Goal: Submit feedback/report problem

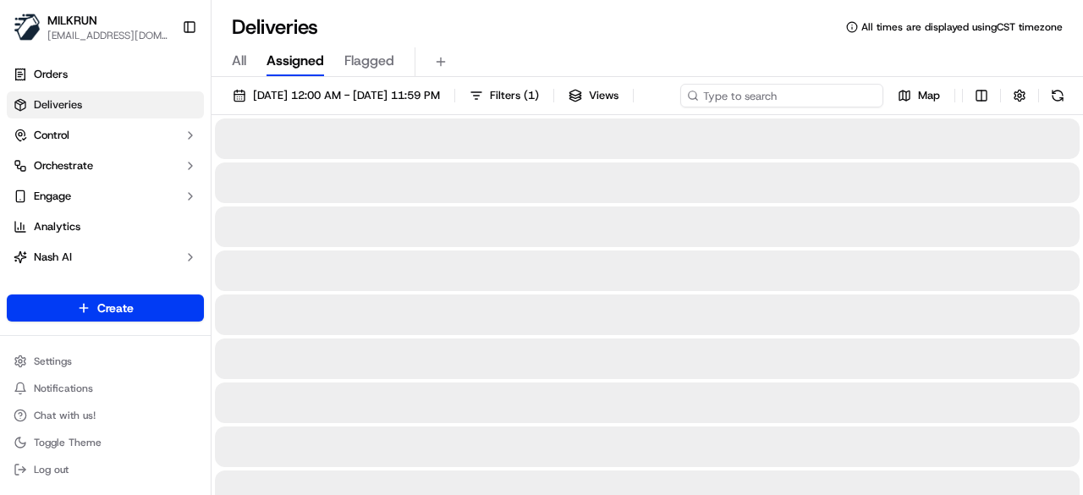
click at [815, 99] on div "[DATE] 12:00 AM - [DATE] 11:59 PM Filters ( 1 ) Views Map" at bounding box center [646, 99] width 871 height 31
paste input "46632eeb-9740-4d10-a055-753b48384cf2"
type input "46632eeb-9740-4d10-a055-753b48384cf2"
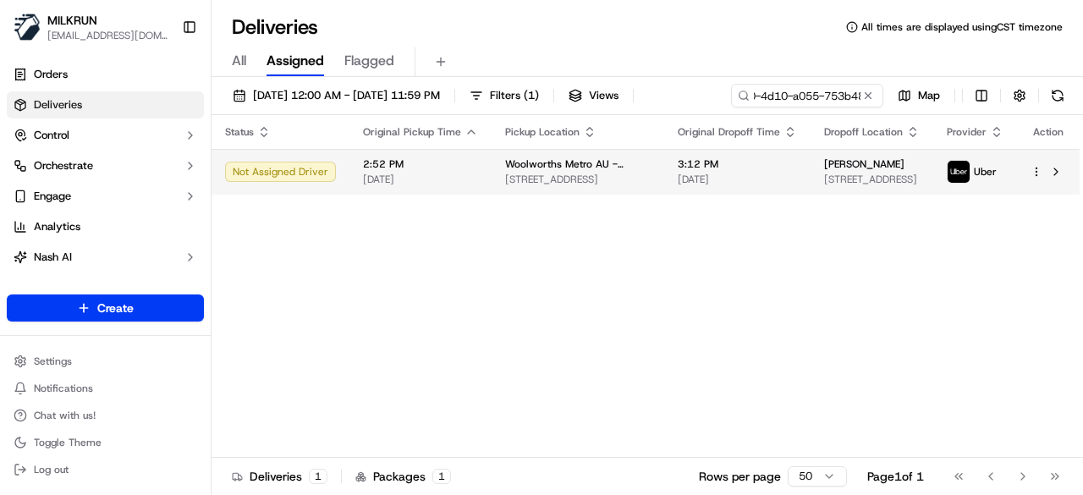
click at [773, 171] on span "3:12 PM" at bounding box center [736, 164] width 119 height 14
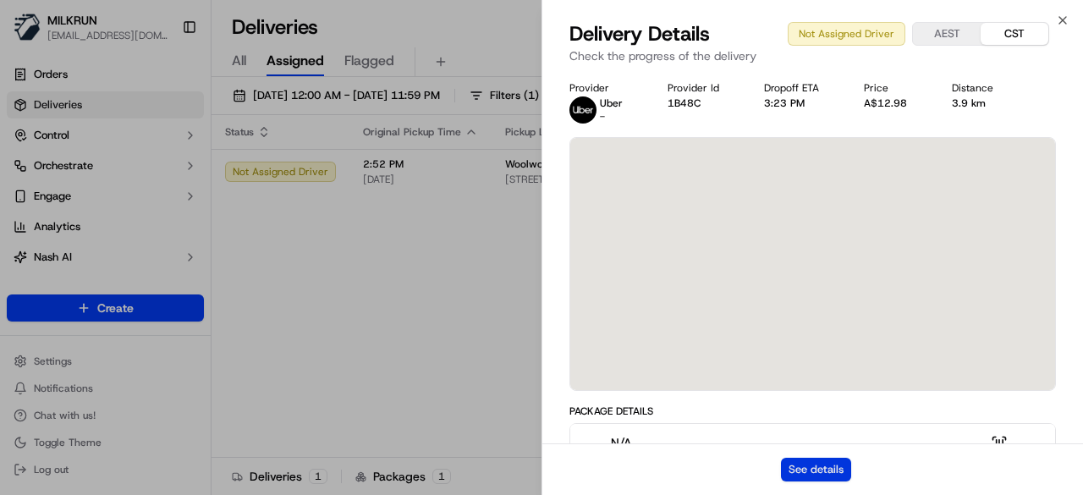
click at [845, 464] on button "See details" at bounding box center [816, 470] width 70 height 24
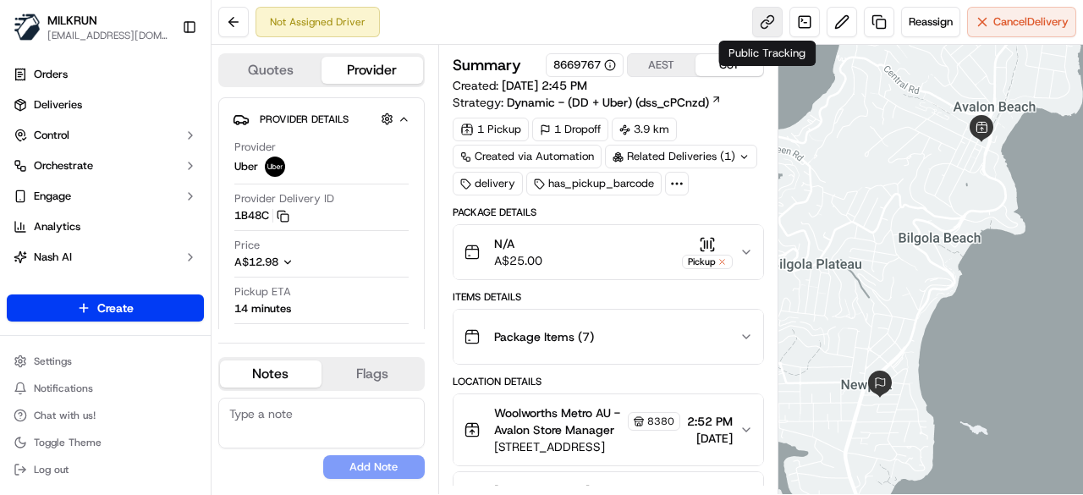
click at [764, 26] on link at bounding box center [767, 22] width 30 height 30
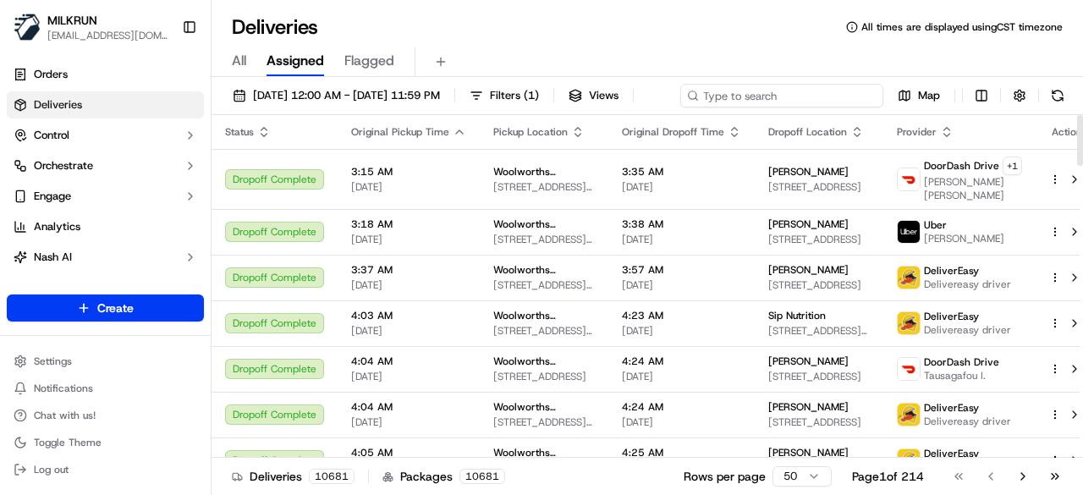
click at [793, 95] on div "[DATE] 12:00 AM - [DATE] 11:59 PM Filters ( 1 ) Views Map" at bounding box center [646, 99] width 871 height 31
paste input "1521bfd2-2784-4418-ab24-236ad7aba790"
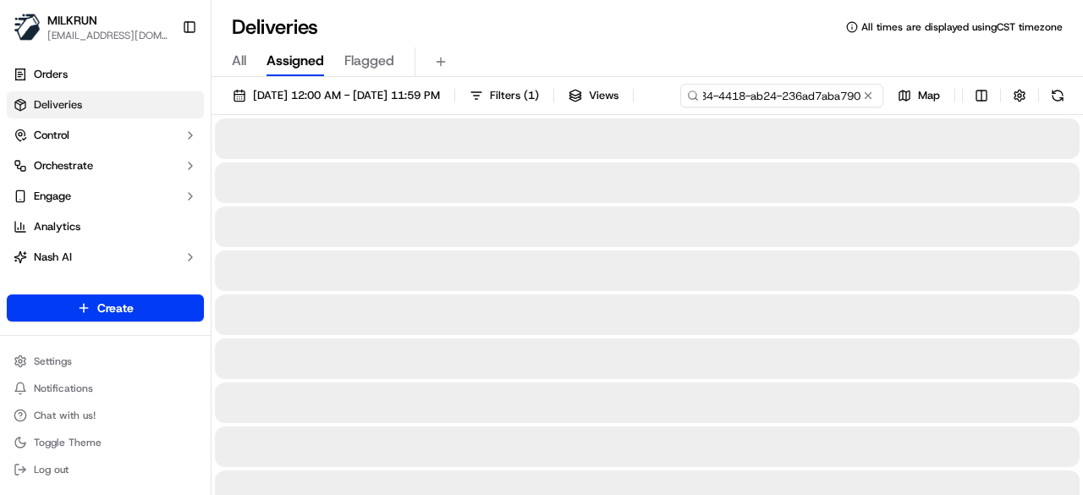
type input "1521bfd2-2784-4418-ab24-236ad7aba790"
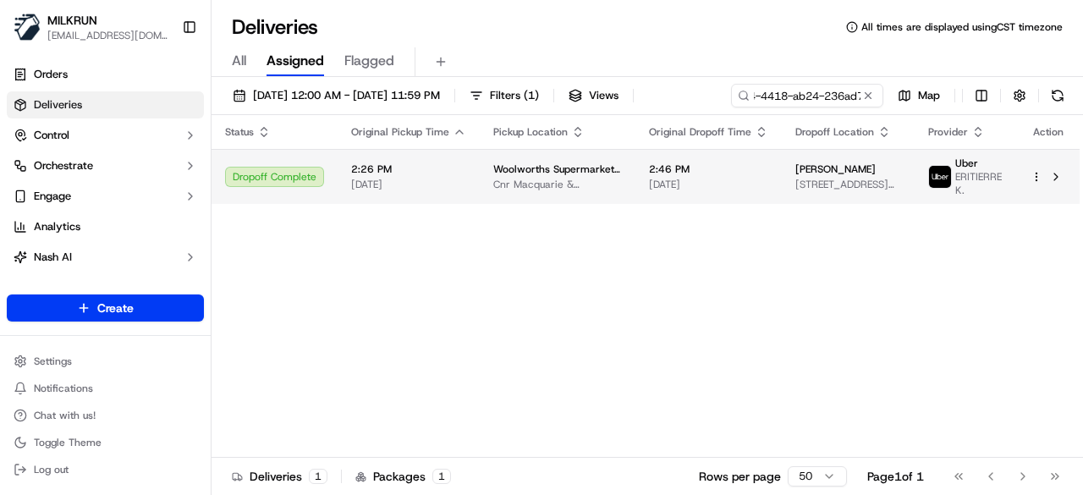
click at [764, 198] on td "2:46 PM 19/09/2025" at bounding box center [708, 176] width 146 height 55
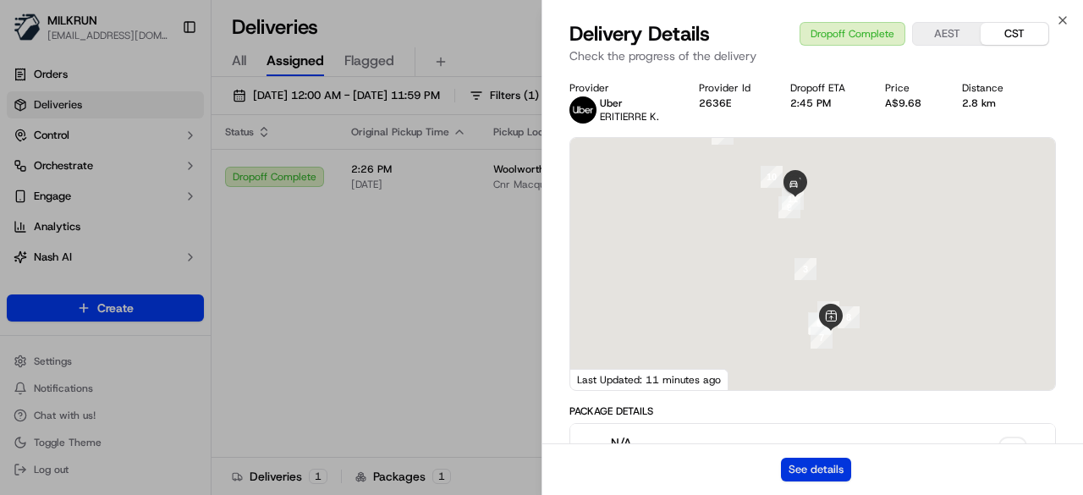
click at [837, 467] on button "See details" at bounding box center [816, 470] width 70 height 24
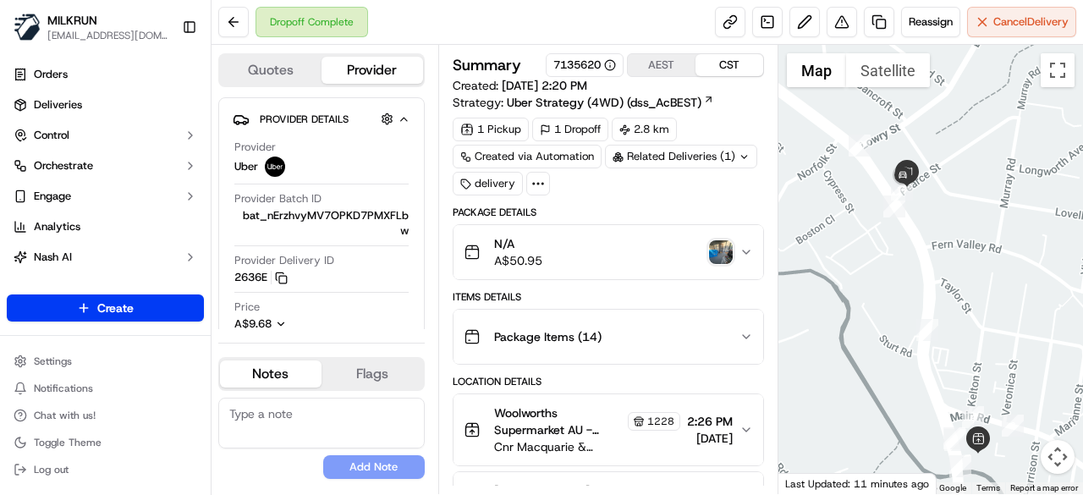
drag, startPoint x: 904, startPoint y: 173, endPoint x: 918, endPoint y: 228, distance: 56.0
click at [918, 228] on div at bounding box center [930, 269] width 305 height 449
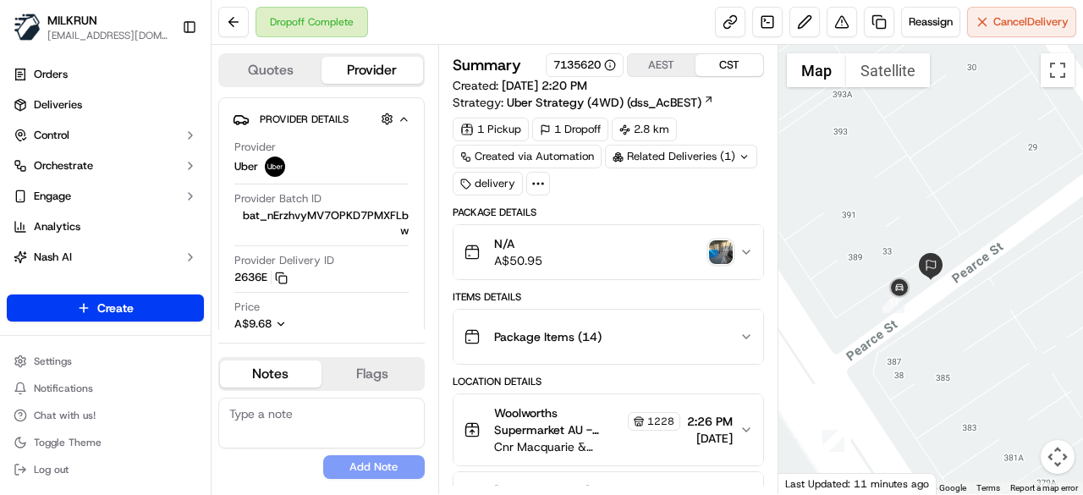
drag, startPoint x: 901, startPoint y: 244, endPoint x: 964, endPoint y: 297, distance: 82.3
click at [964, 297] on div at bounding box center [930, 269] width 305 height 449
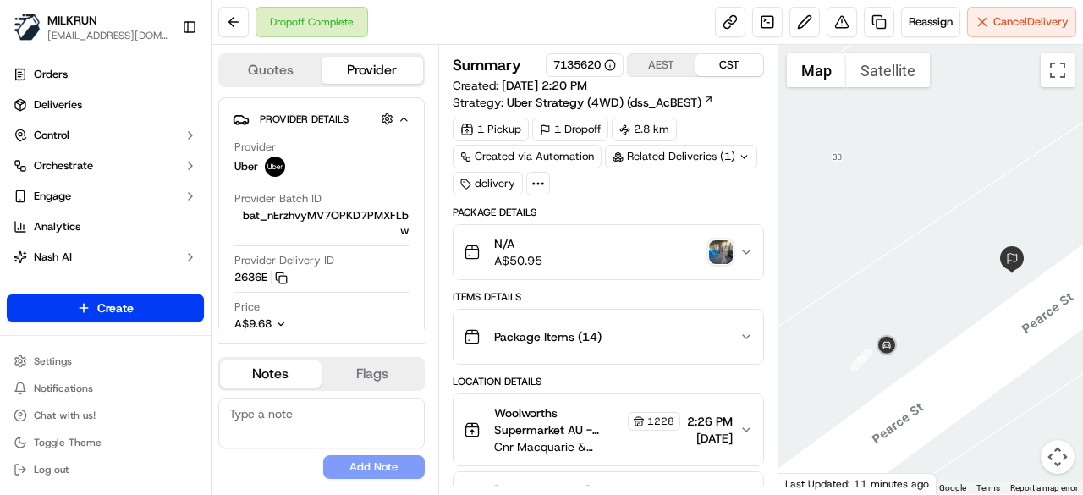
drag, startPoint x: 918, startPoint y: 322, endPoint x: 995, endPoint y: 344, distance: 79.2
click at [995, 344] on div at bounding box center [930, 269] width 305 height 449
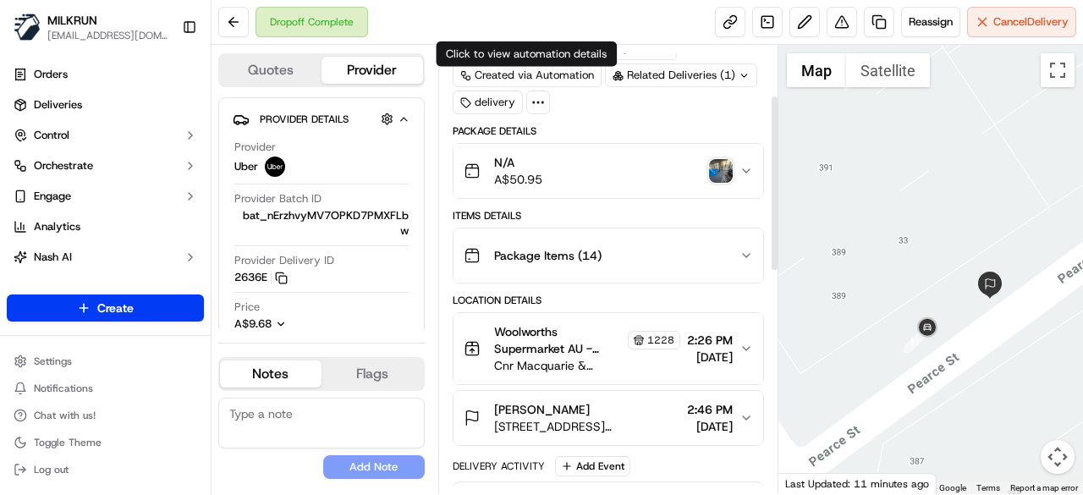
scroll to position [169, 0]
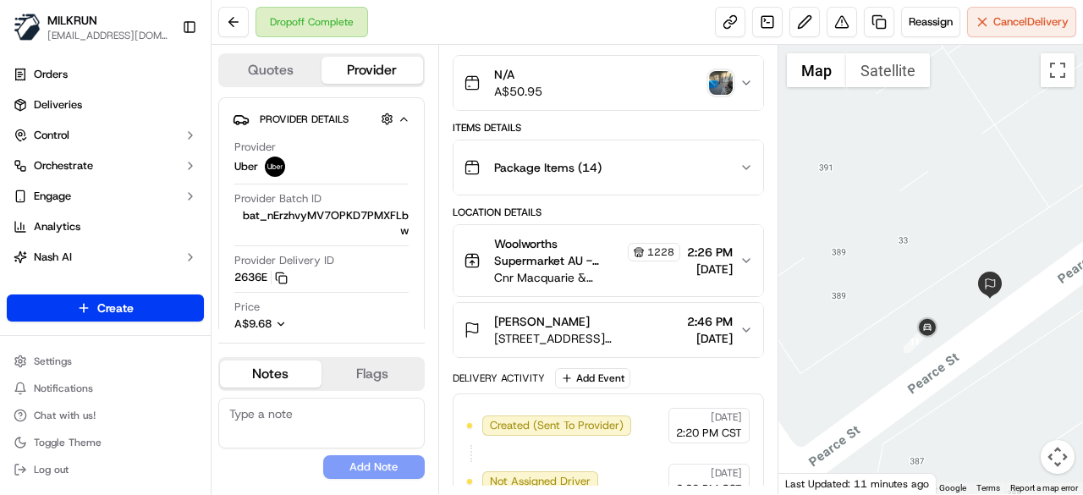
click at [713, 85] on img "button" at bounding box center [721, 83] width 24 height 24
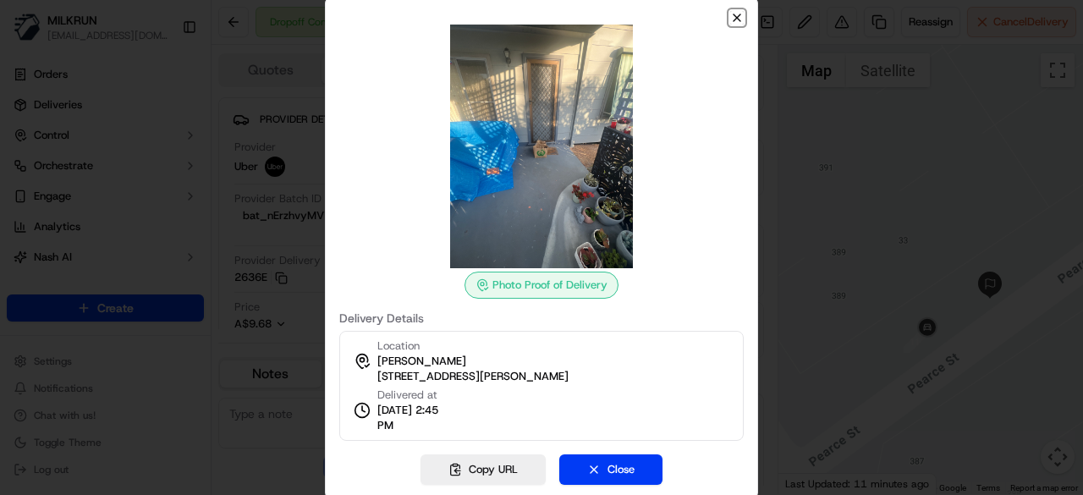
click at [741, 19] on icon "button" at bounding box center [737, 18] width 14 height 14
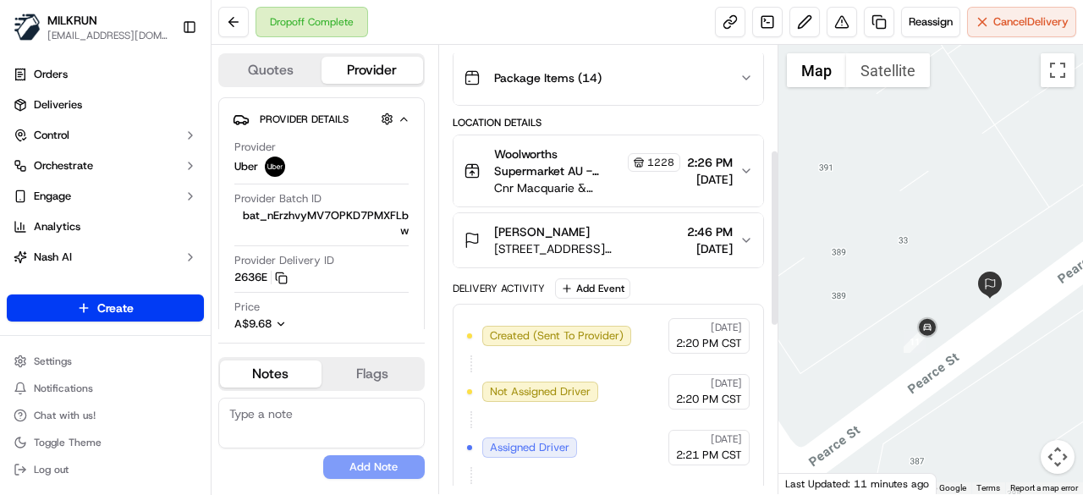
scroll to position [266, 0]
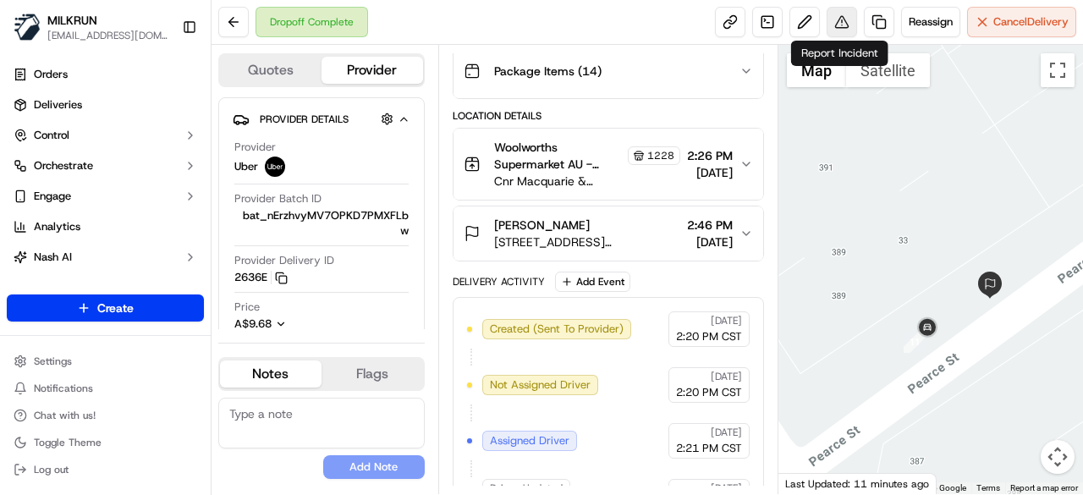
click at [839, 30] on button at bounding box center [841, 22] width 30 height 30
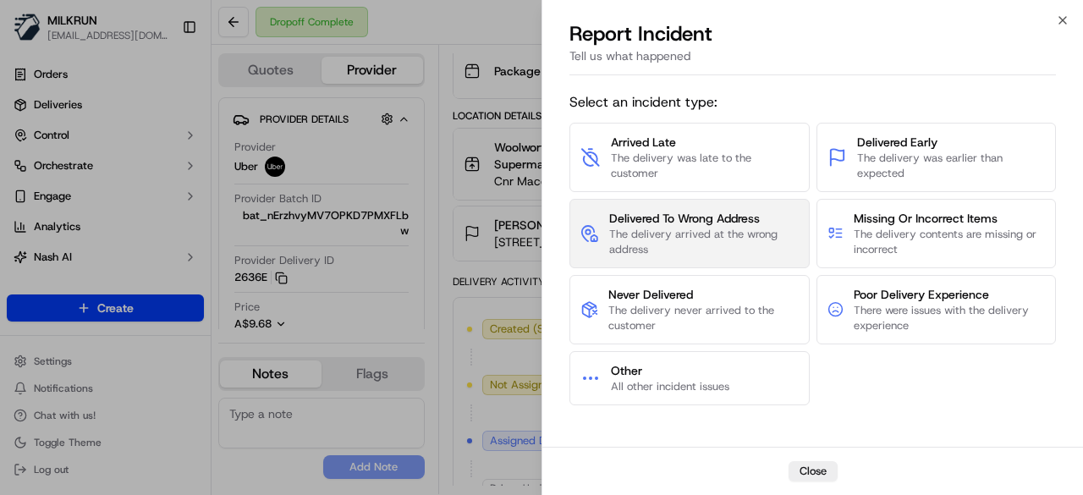
click at [694, 236] on span "The delivery arrived at the wrong address" at bounding box center [703, 242] width 189 height 30
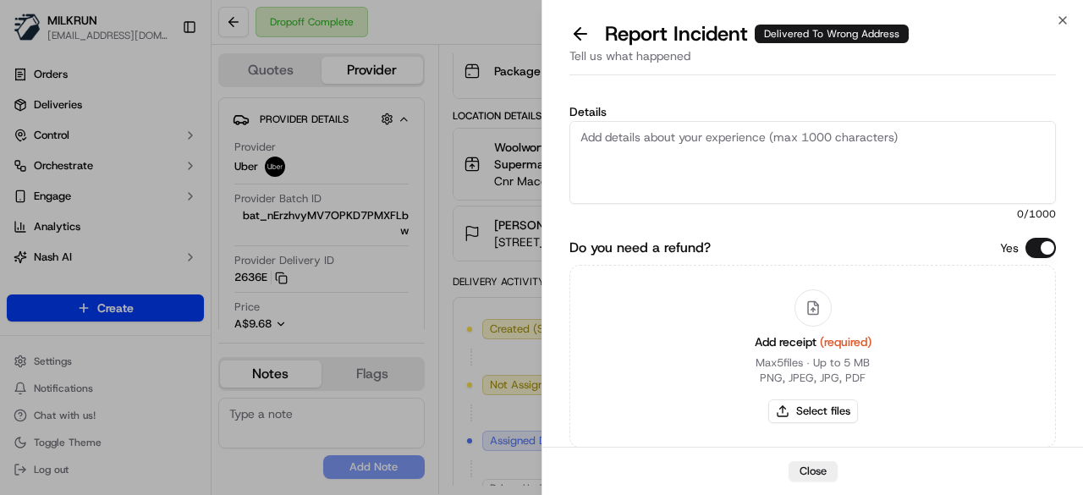
click at [644, 162] on textarea "Details" at bounding box center [812, 162] width 486 height 83
paste textarea "The customer didn't receive the order. As per the photo uploaded by the driver,…"
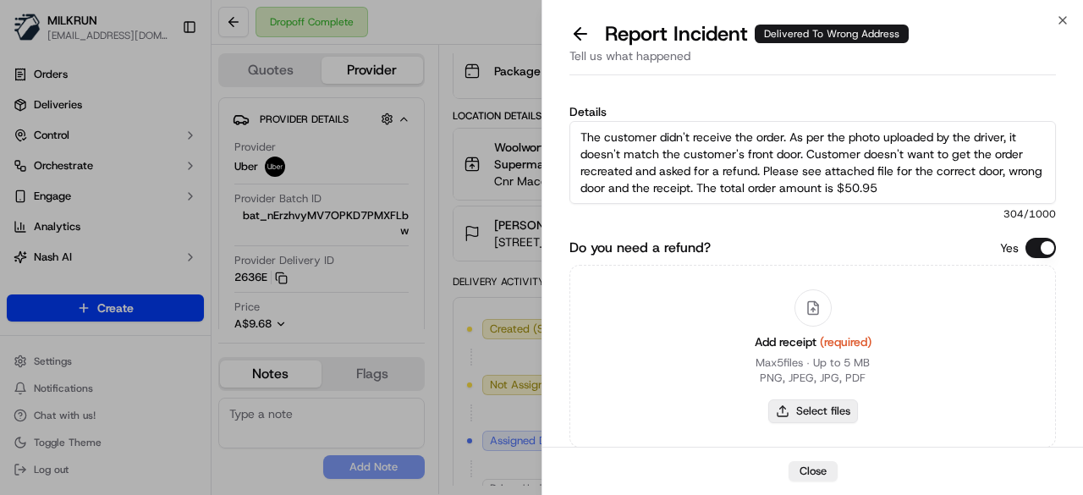
type textarea "The customer didn't receive the order. As per the photo uploaded by the driver,…"
click at [831, 405] on button "Select files" at bounding box center [813, 411] width 90 height 24
type input "C:\fakepath\uploaded by the driver.jpeg"
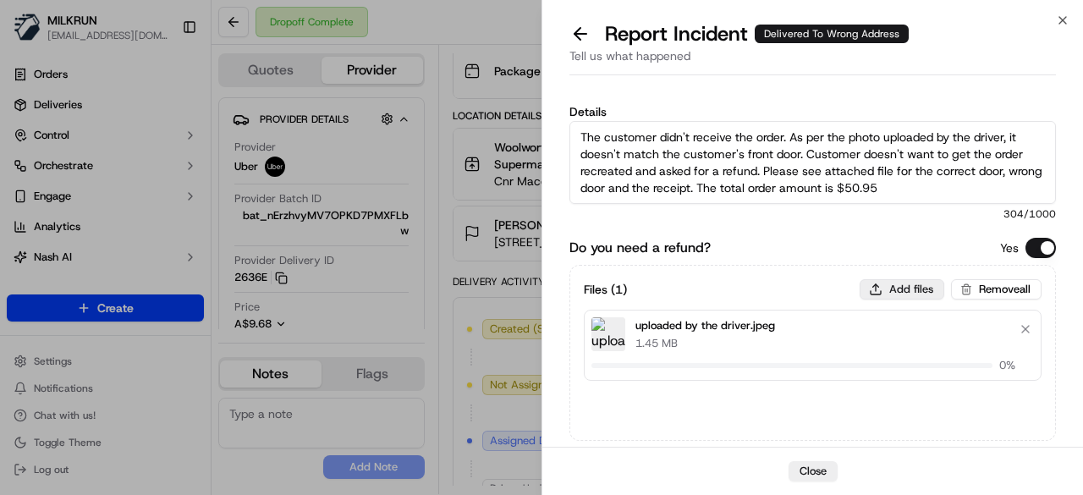
click at [886, 290] on button "Add files" at bounding box center [901, 289] width 85 height 20
type input "C:\fakepath\correct door.jpg"
click at [895, 292] on button "Add files" at bounding box center [901, 289] width 85 height 20
type input "C:\fakepath\1.png"
click at [906, 290] on button "Add files" at bounding box center [901, 289] width 85 height 20
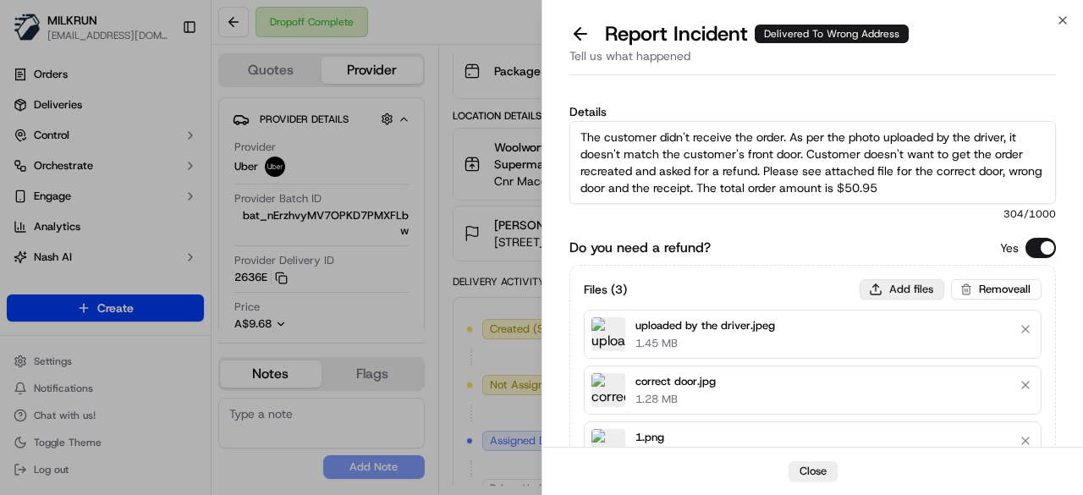
type input "C:\fakepath\2.png"
click at [893, 290] on button "Add files" at bounding box center [901, 289] width 85 height 20
type input "C:\fakepath\3.png"
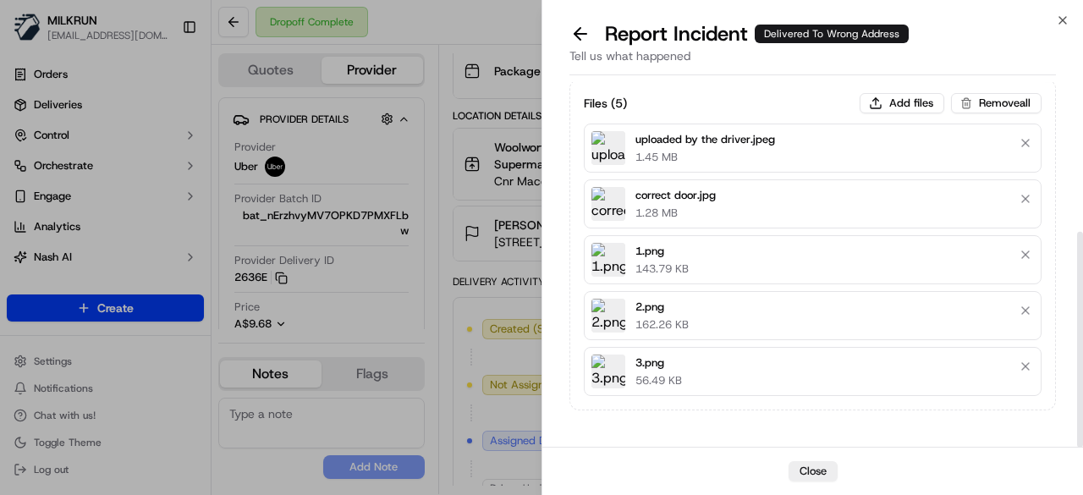
scroll to position [253, 0]
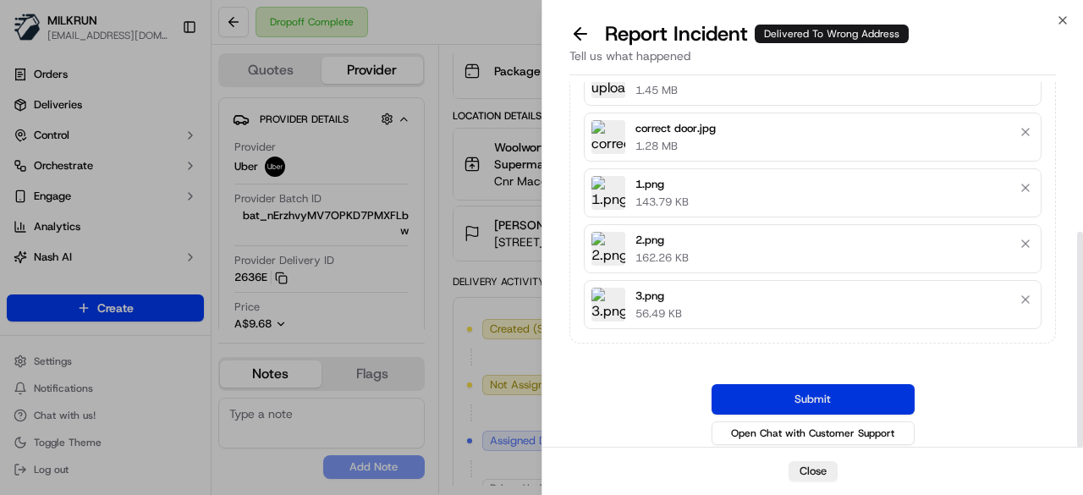
click at [845, 396] on button "Submit" at bounding box center [812, 399] width 203 height 30
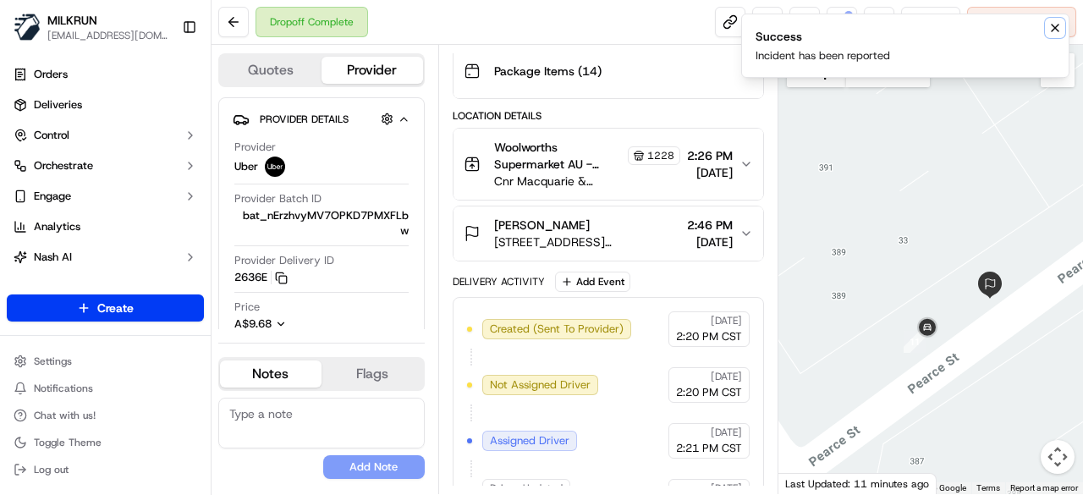
click at [1056, 24] on icon "Notifications (F8)" at bounding box center [1055, 28] width 14 height 14
